Goal: Task Accomplishment & Management: Manage account settings

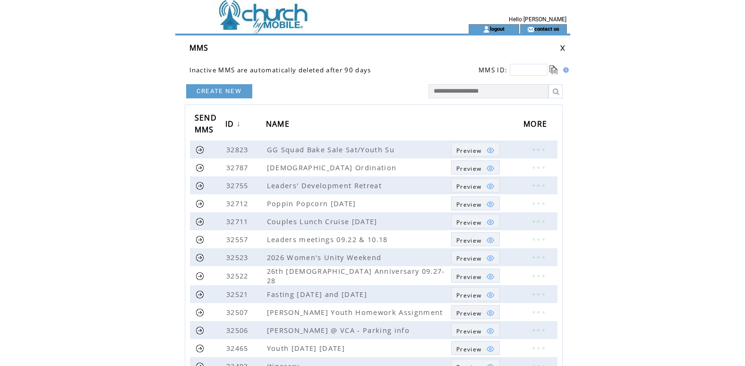
click at [562, 48] on link at bounding box center [563, 48] width 6 height 6
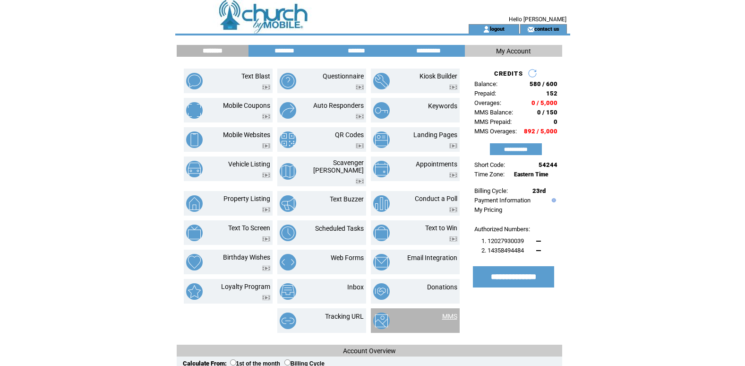
click at [449, 314] on link "MMS" at bounding box center [449, 316] width 15 height 8
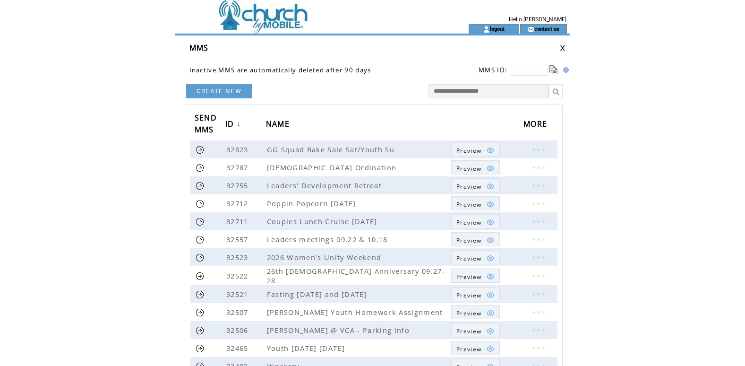
click at [561, 49] on link at bounding box center [563, 48] width 6 height 6
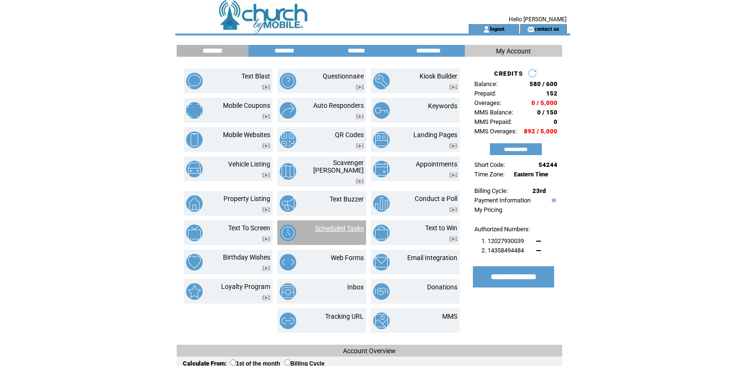
click at [343, 224] on link "Scheduled Tasks" at bounding box center [339, 228] width 49 height 8
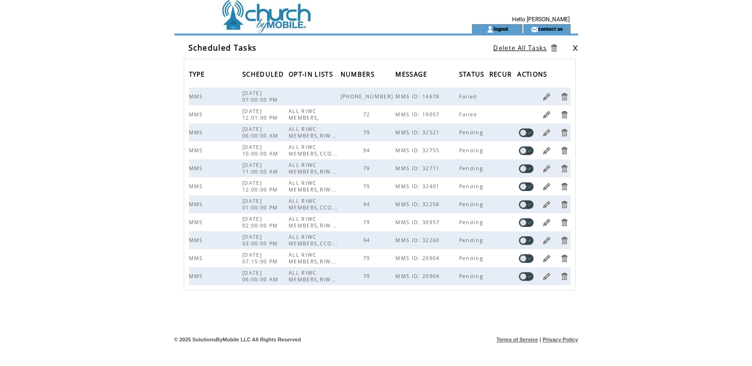
click at [546, 132] on link at bounding box center [546, 132] width 9 height 9
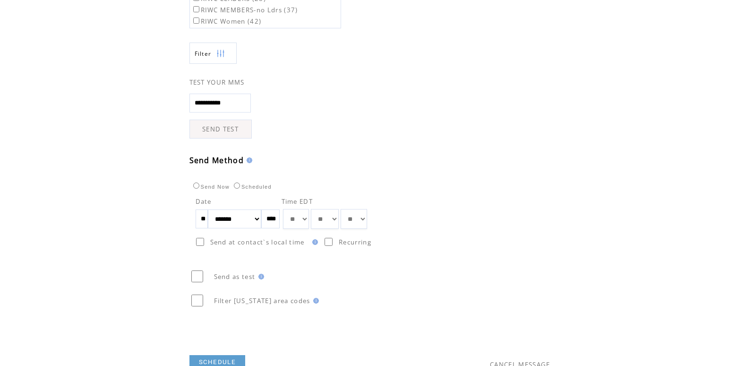
scroll to position [236, 0]
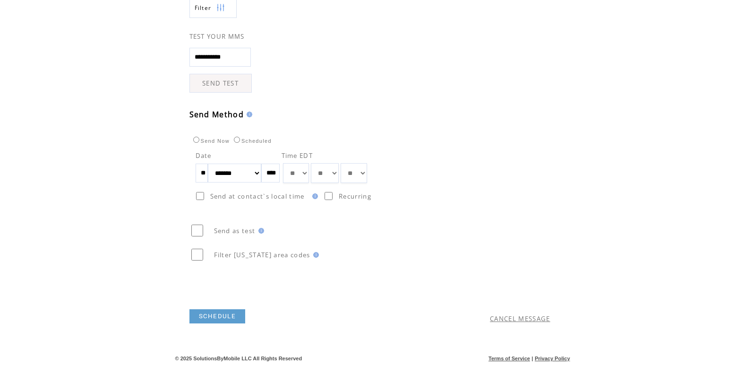
click at [512, 318] on link "CANCEL MESSAGE" at bounding box center [520, 318] width 60 height 9
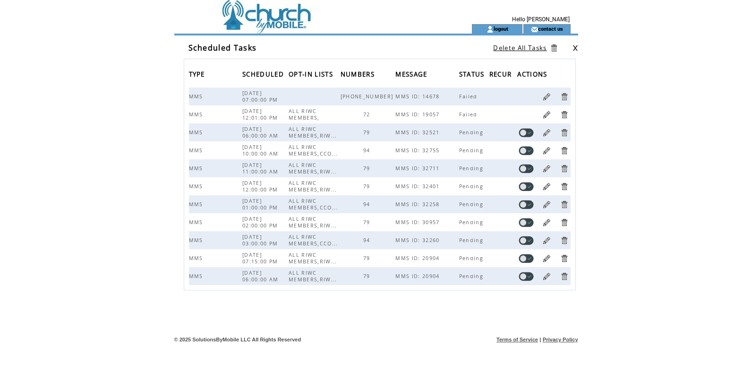
click at [547, 151] on link at bounding box center [546, 150] width 9 height 9
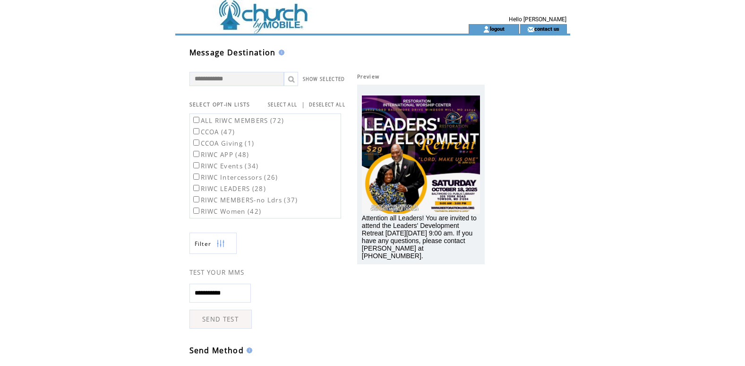
scroll to position [236, 0]
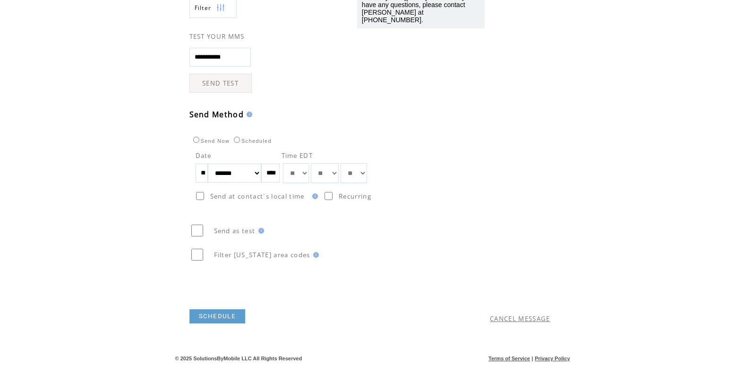
click at [517, 315] on link "CANCEL MESSAGE" at bounding box center [520, 318] width 60 height 9
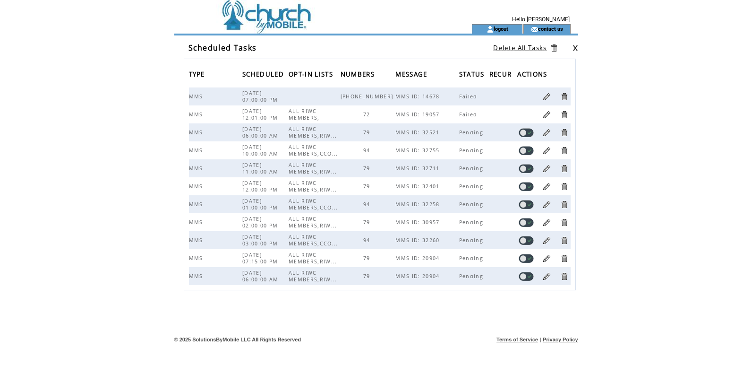
click at [547, 169] on link at bounding box center [546, 168] width 9 height 9
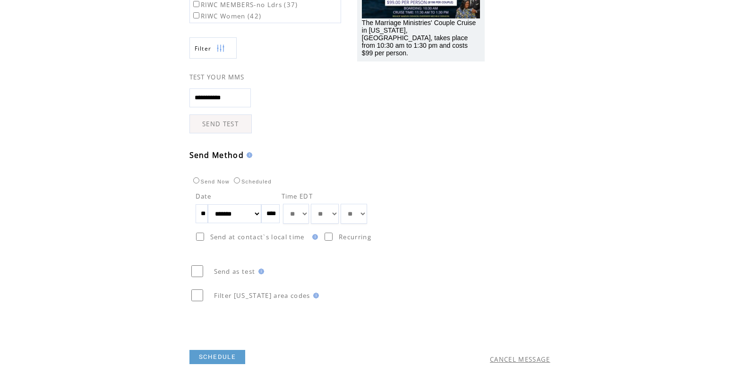
scroll to position [236, 0]
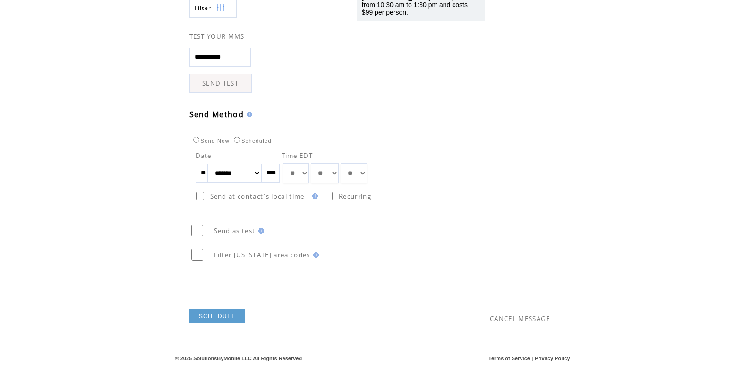
click at [500, 316] on link "CANCEL MESSAGE" at bounding box center [520, 318] width 60 height 9
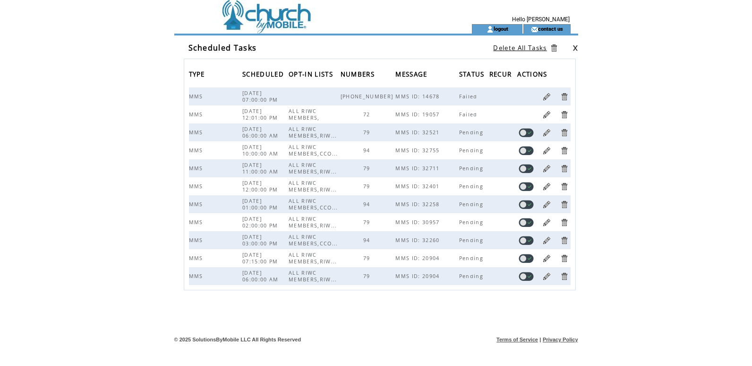
click at [547, 187] on link at bounding box center [546, 186] width 9 height 9
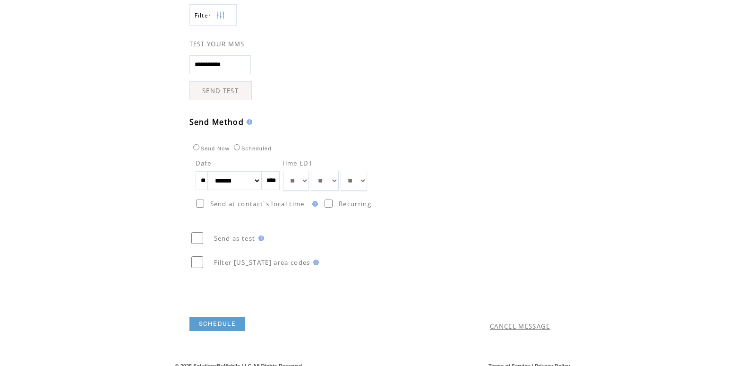
scroll to position [236, 0]
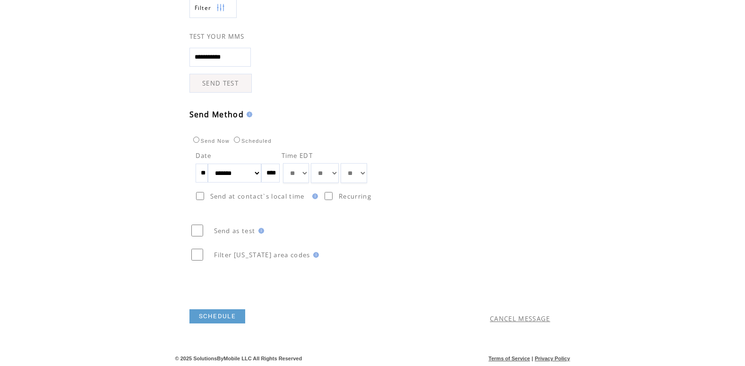
click at [513, 320] on link "CANCEL MESSAGE" at bounding box center [520, 318] width 60 height 9
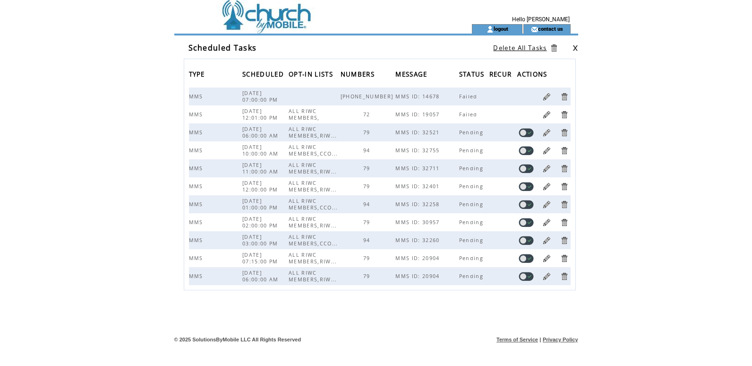
click at [565, 187] on link at bounding box center [564, 186] width 9 height 9
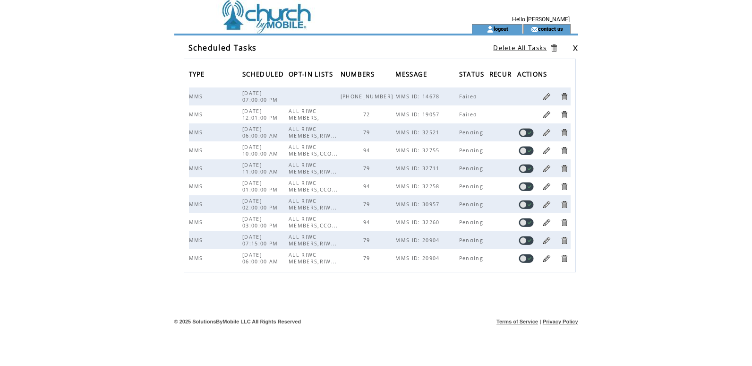
click at [574, 48] on link at bounding box center [575, 48] width 6 height 6
